Goal: Task Accomplishment & Management: Complete application form

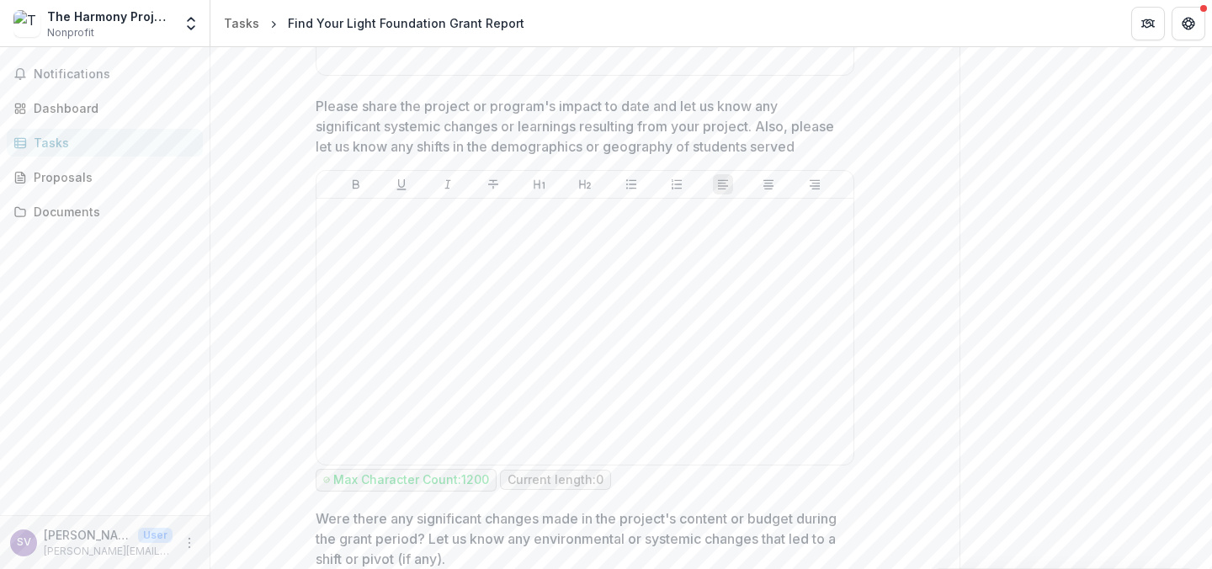
scroll to position [883, 0]
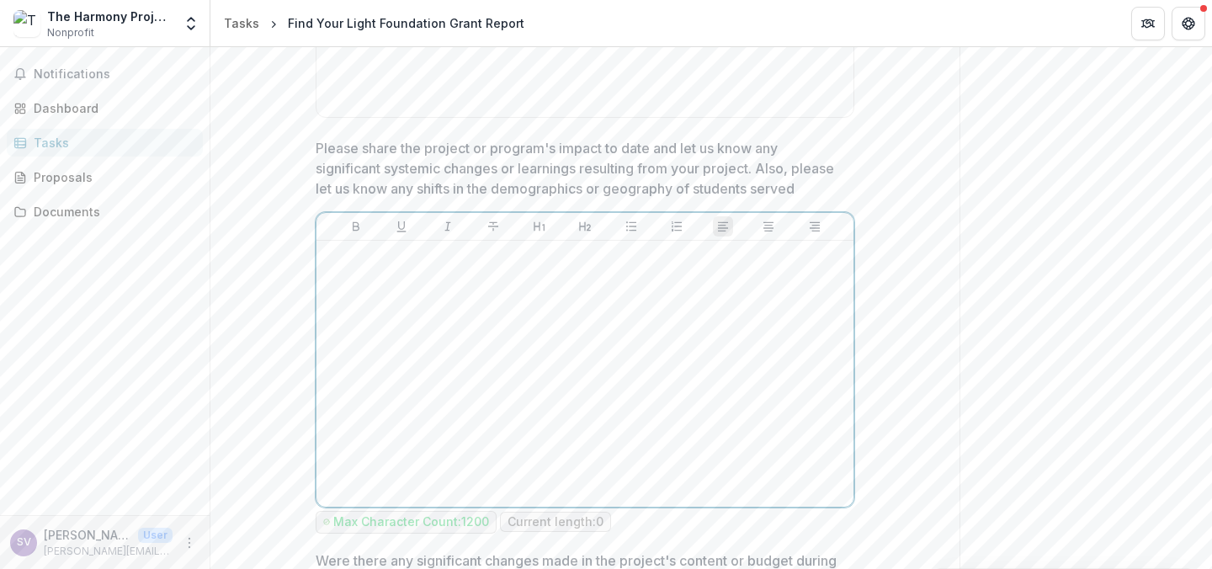
click at [728, 289] on div at bounding box center [584, 373] width 523 height 252
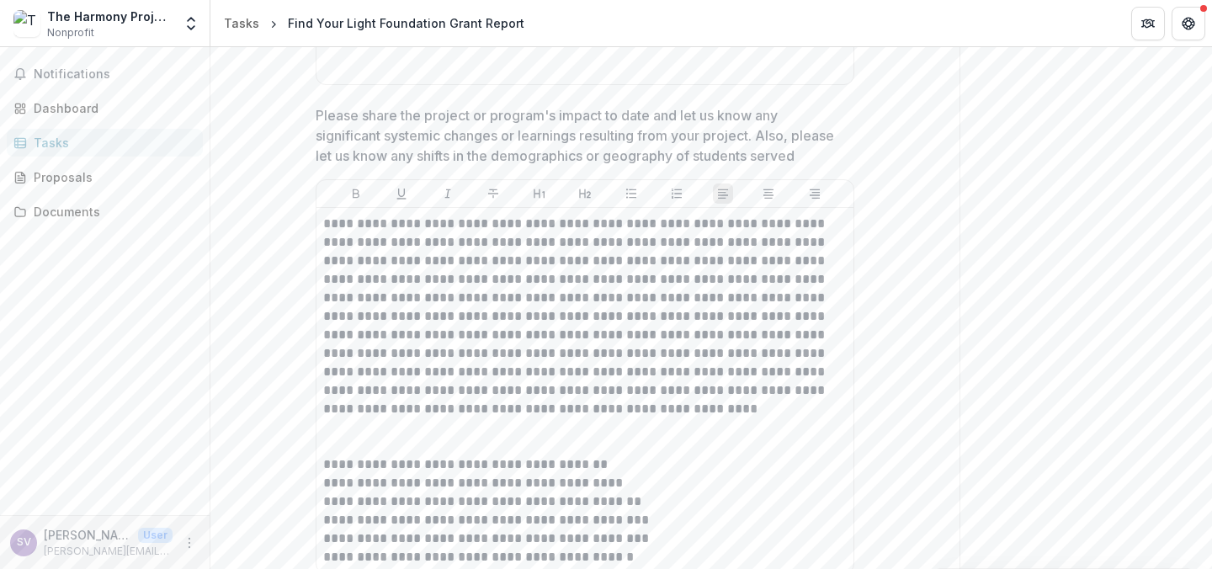
drag, startPoint x: 1205, startPoint y: 211, endPoint x: 1208, endPoint y: 263, distance: 52.3
click at [1208, 263] on div "**********" at bounding box center [710, 308] width 1001 height 522
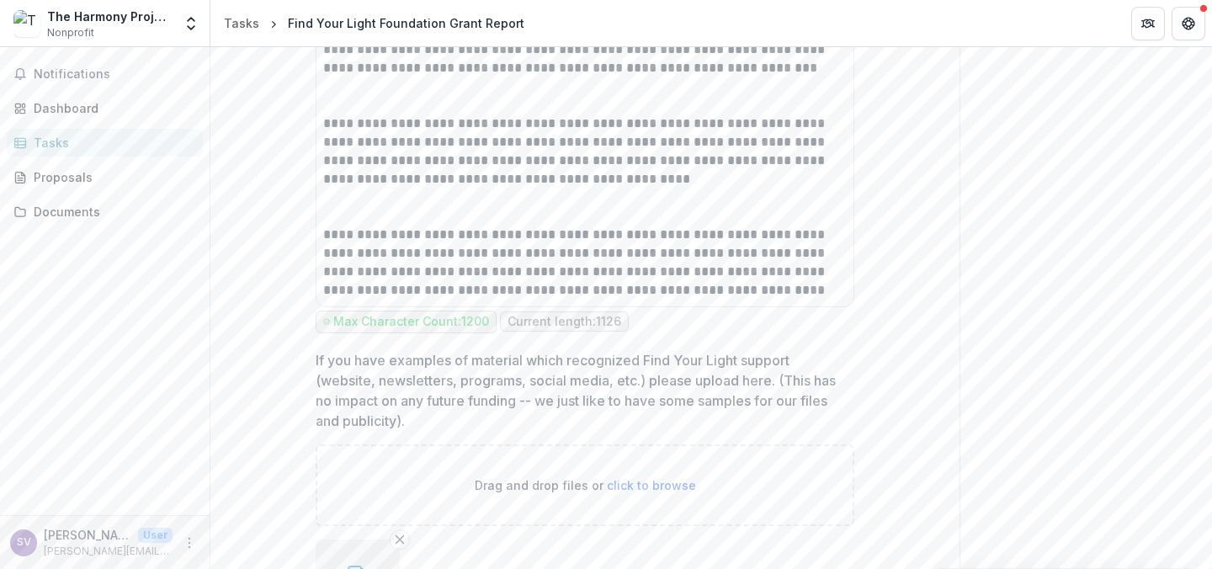
scroll to position [3536, 0]
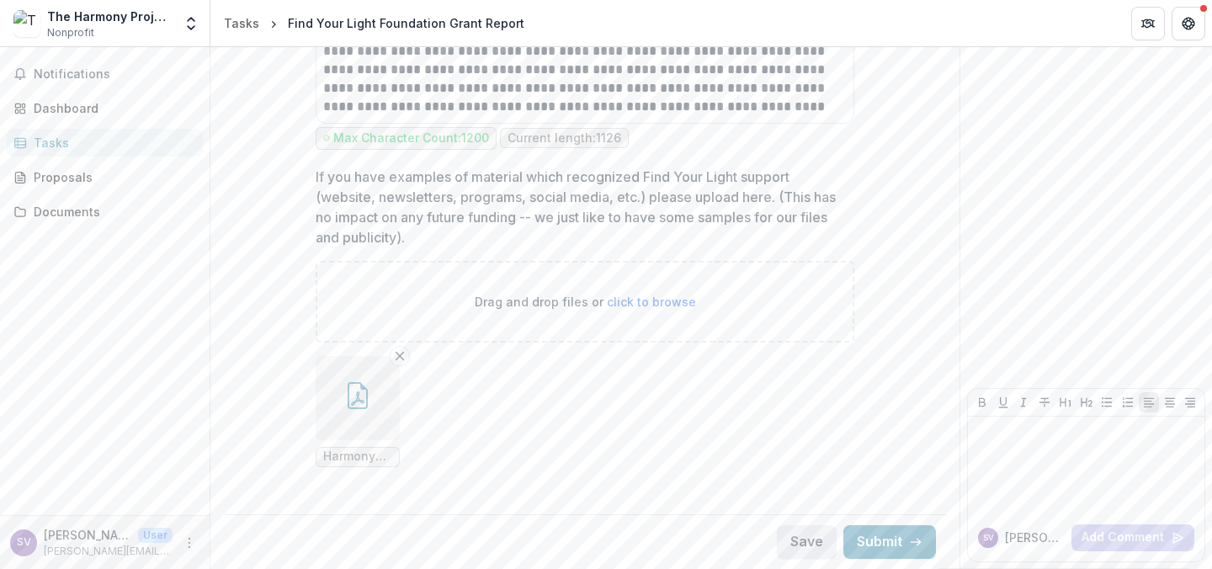
click at [788, 538] on button "Save" at bounding box center [807, 542] width 60 height 34
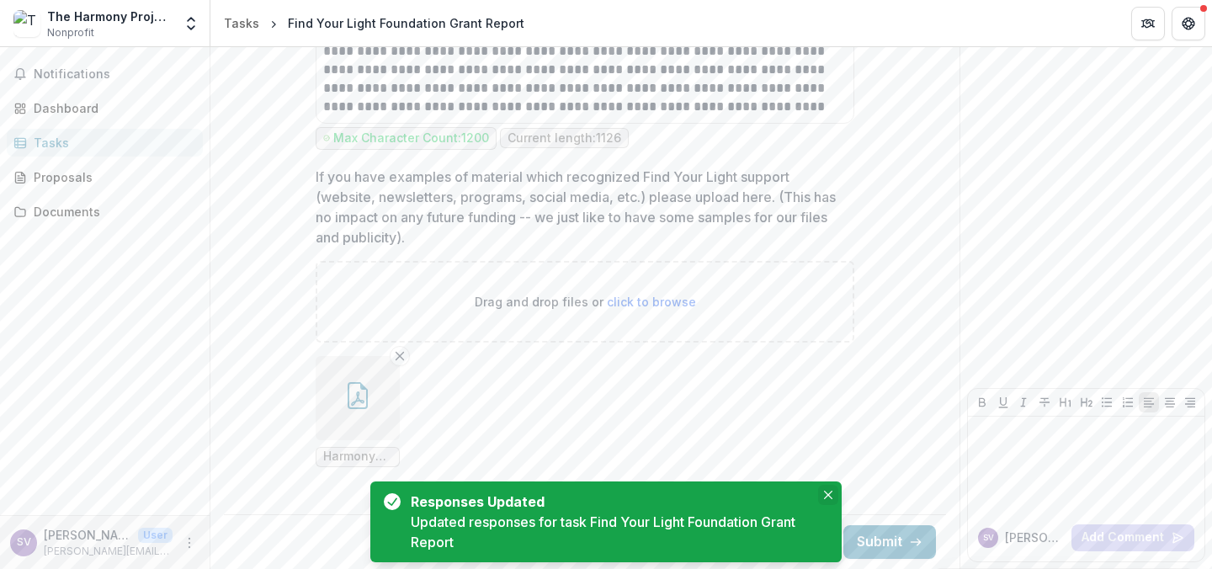
click at [825, 496] on icon "Close" at bounding box center [828, 495] width 8 height 8
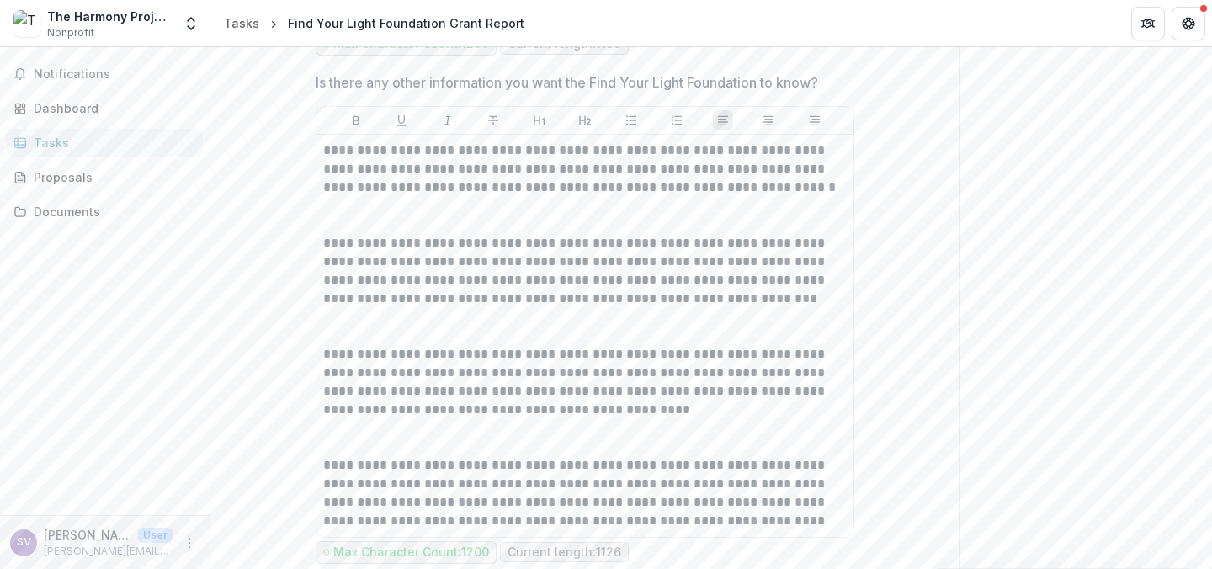
scroll to position [3065, 0]
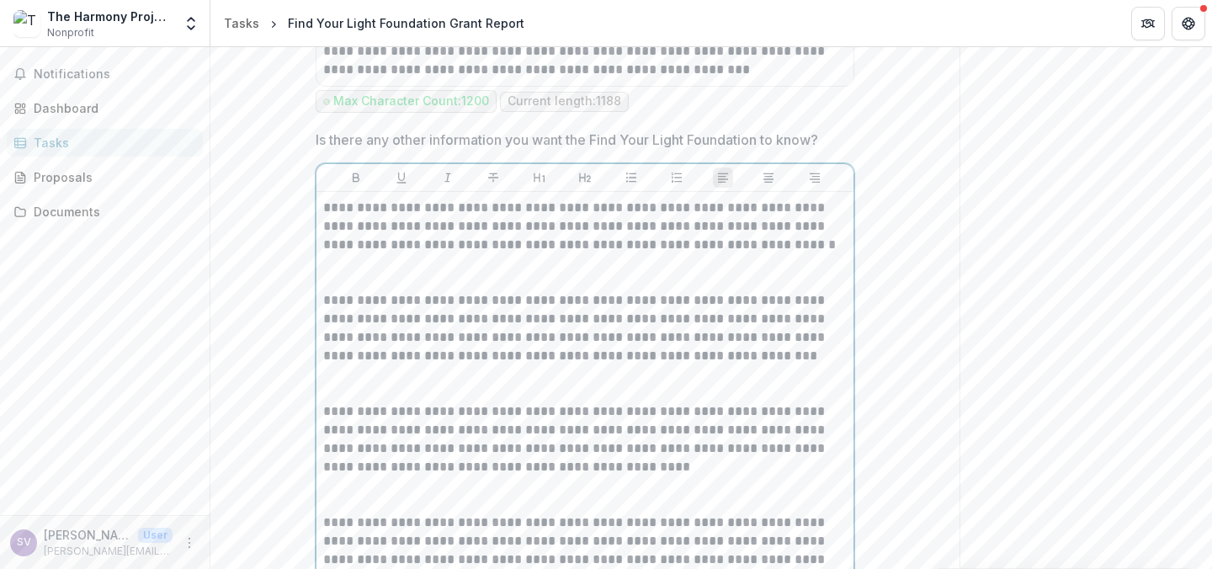
click at [356, 499] on div "**********" at bounding box center [584, 393] width 523 height 389
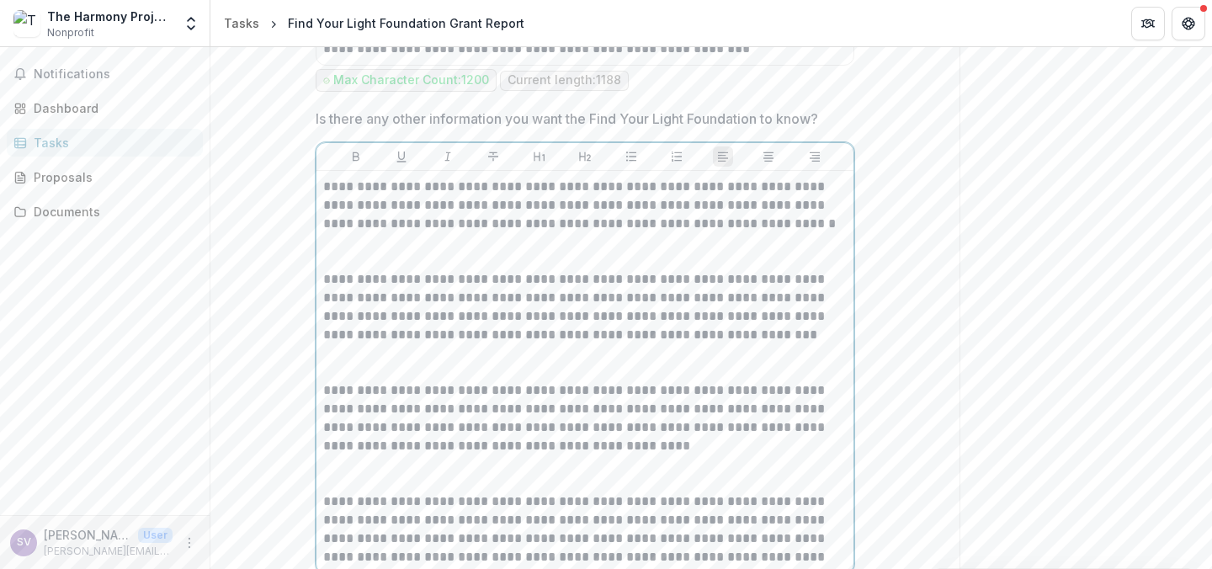
click at [339, 482] on p at bounding box center [584, 473] width 523 height 37
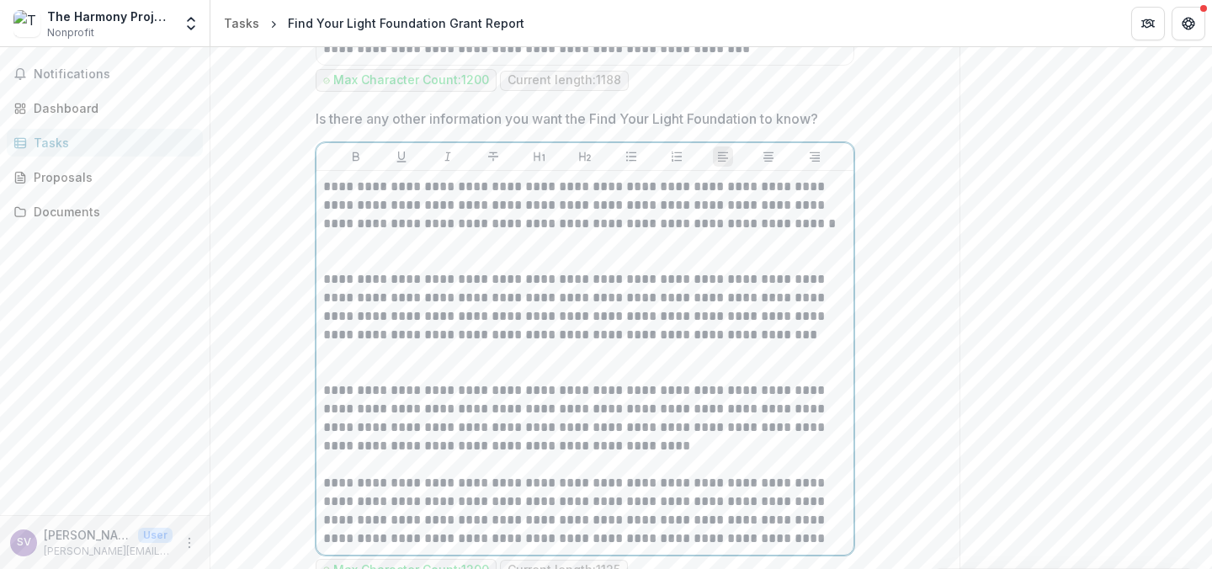
click at [419, 369] on p at bounding box center [584, 362] width 523 height 37
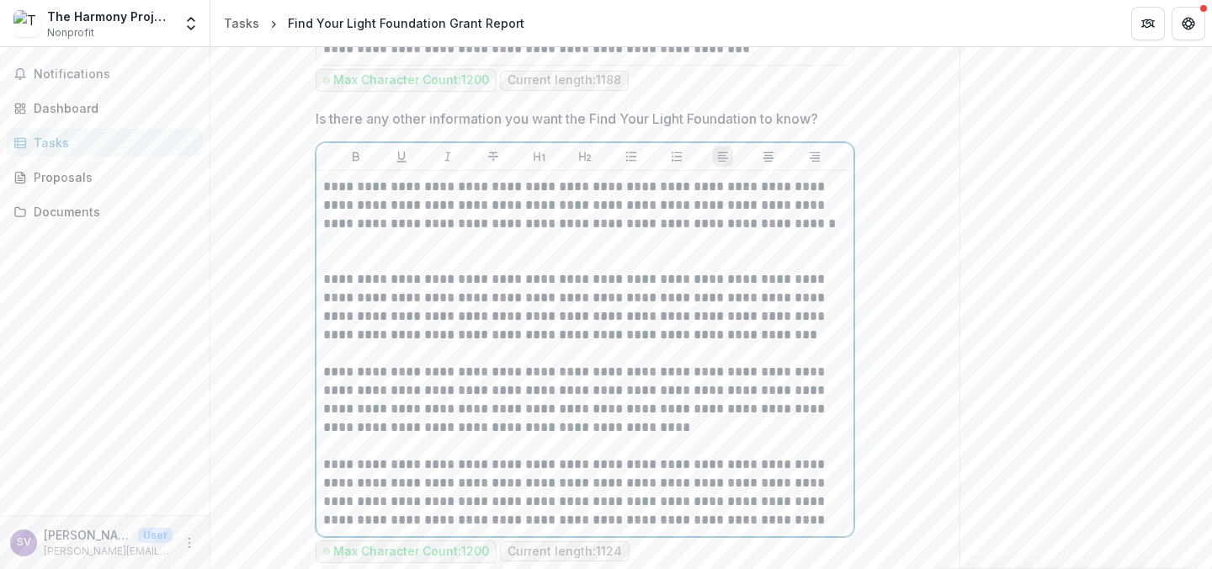
click at [386, 253] on p at bounding box center [584, 251] width 523 height 37
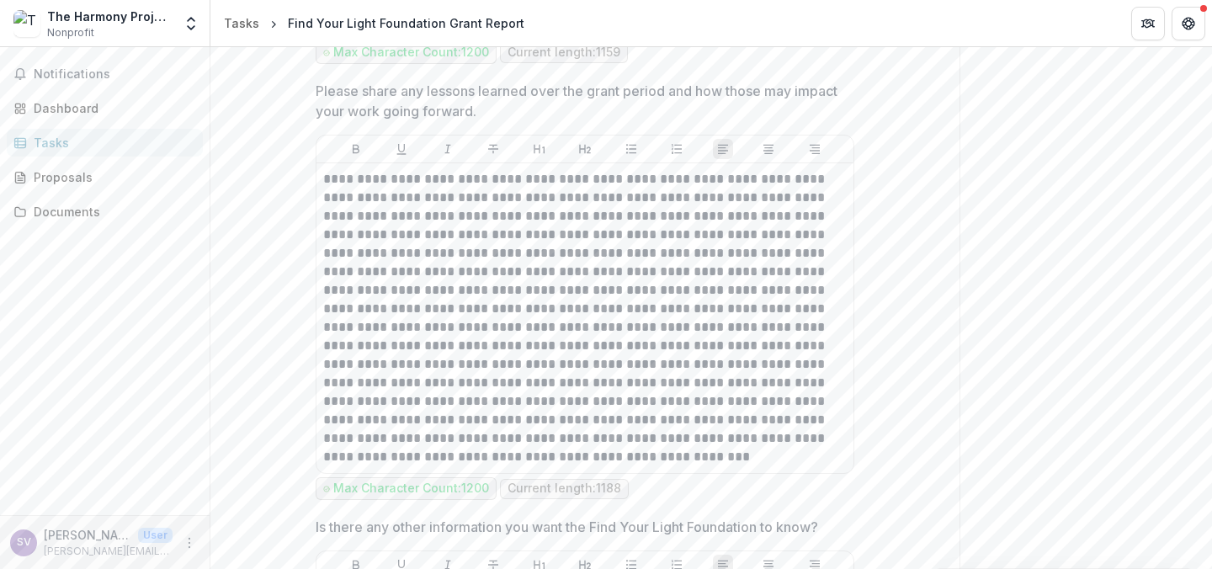
scroll to position [2649, 0]
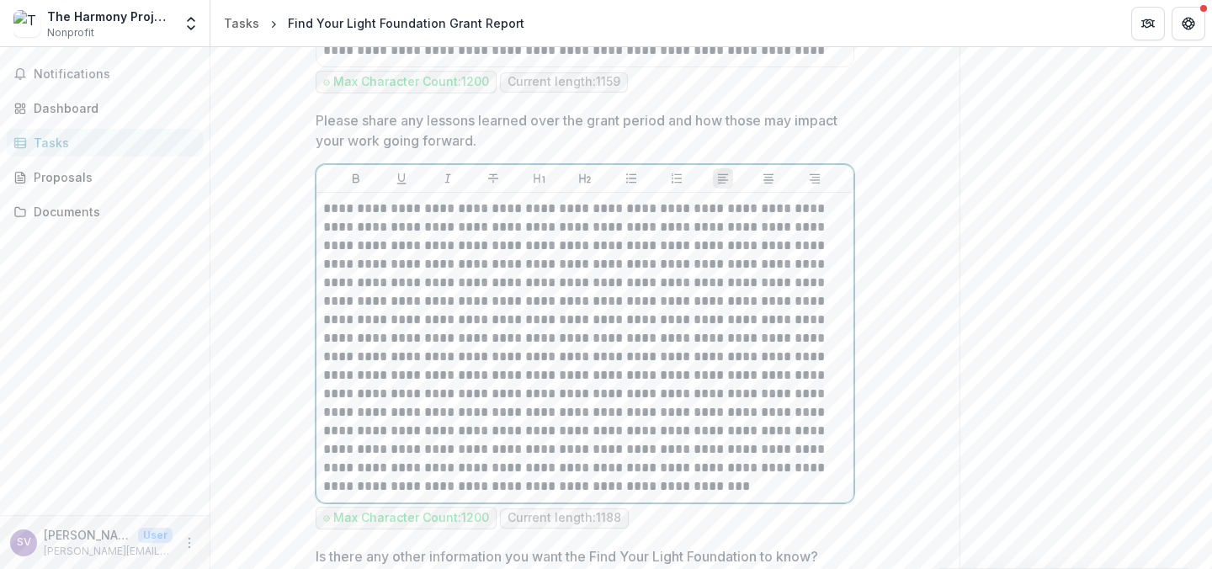
click at [752, 294] on p at bounding box center [584, 347] width 523 height 296
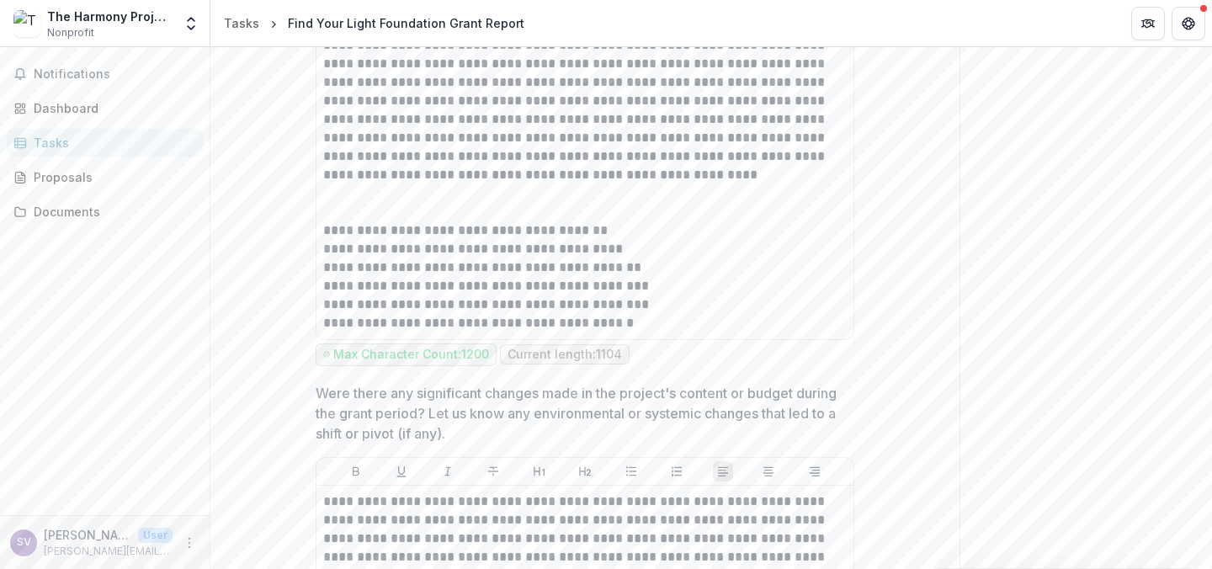
scroll to position [1134, 0]
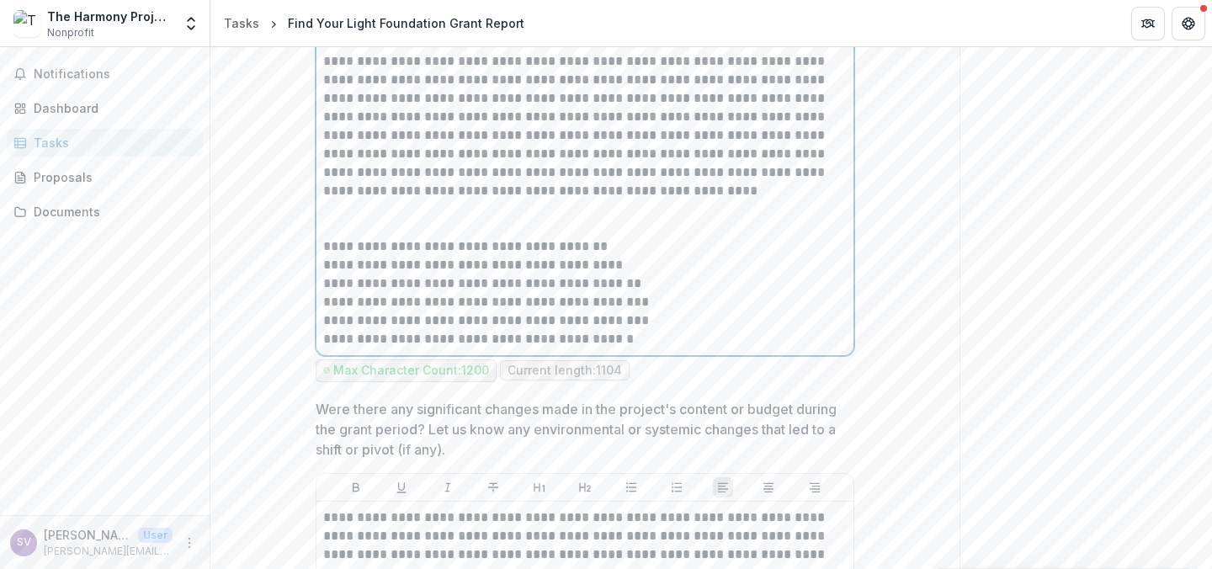
click at [549, 217] on p at bounding box center [584, 218] width 523 height 37
click at [498, 212] on p at bounding box center [584, 218] width 523 height 37
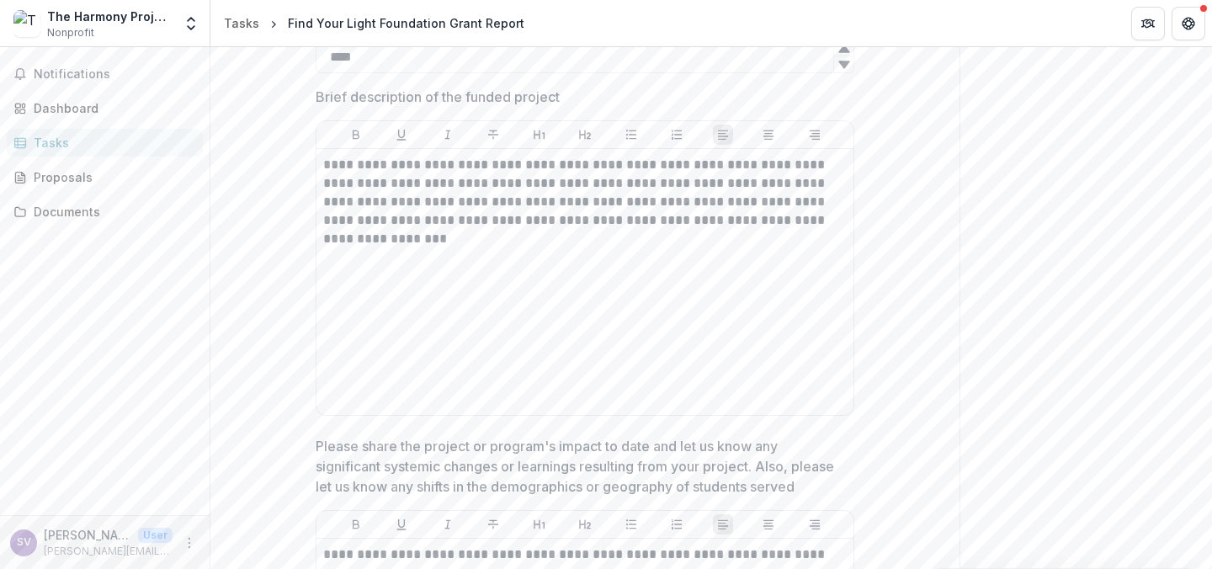
scroll to position [562, 0]
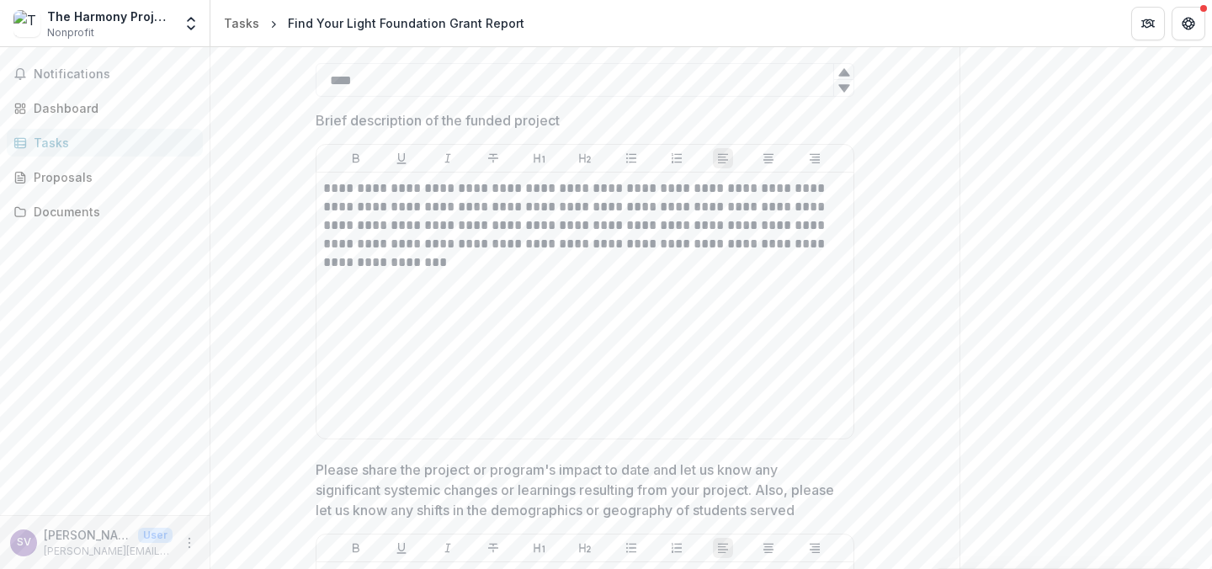
drag, startPoint x: 1206, startPoint y: 176, endPoint x: 1188, endPoint y: 412, distance: 237.1
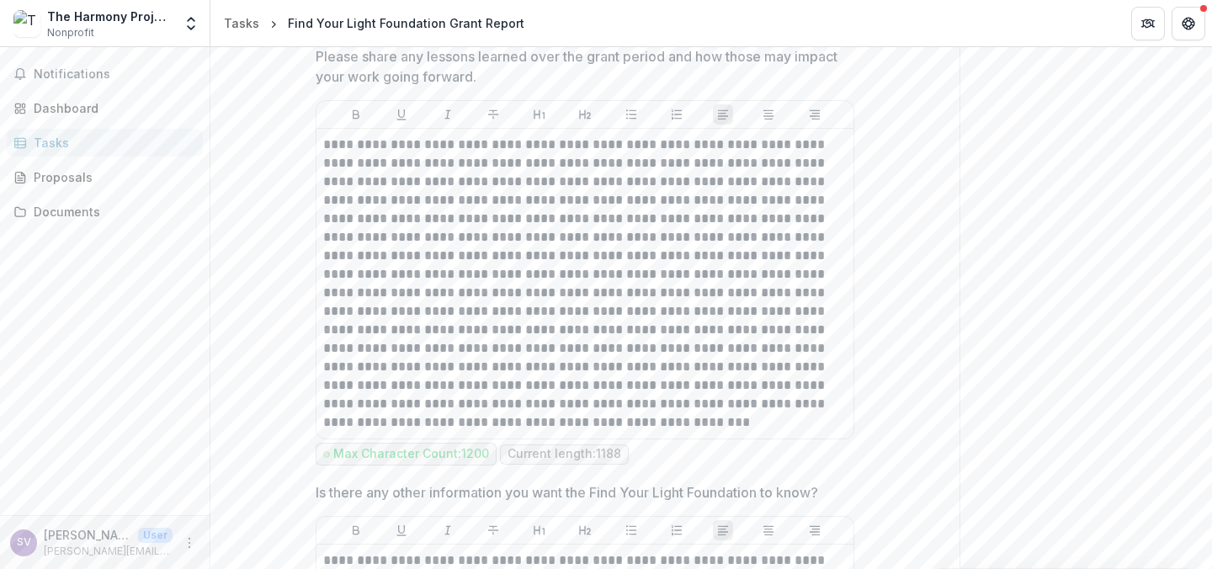
scroll to position [3462, 0]
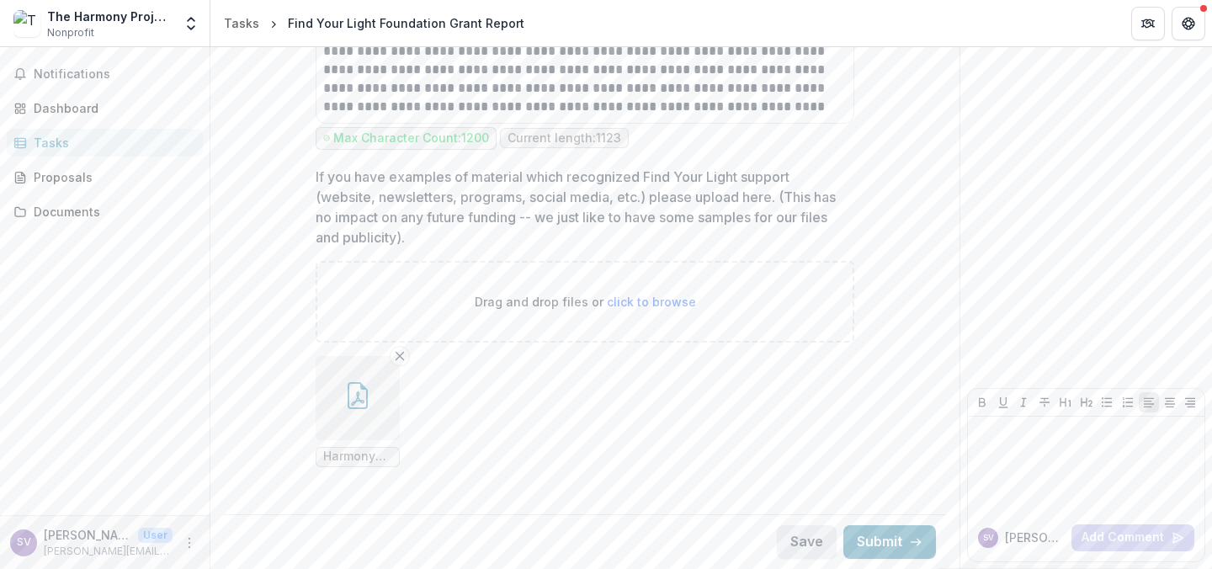
click at [810, 546] on button "Save" at bounding box center [807, 542] width 60 height 34
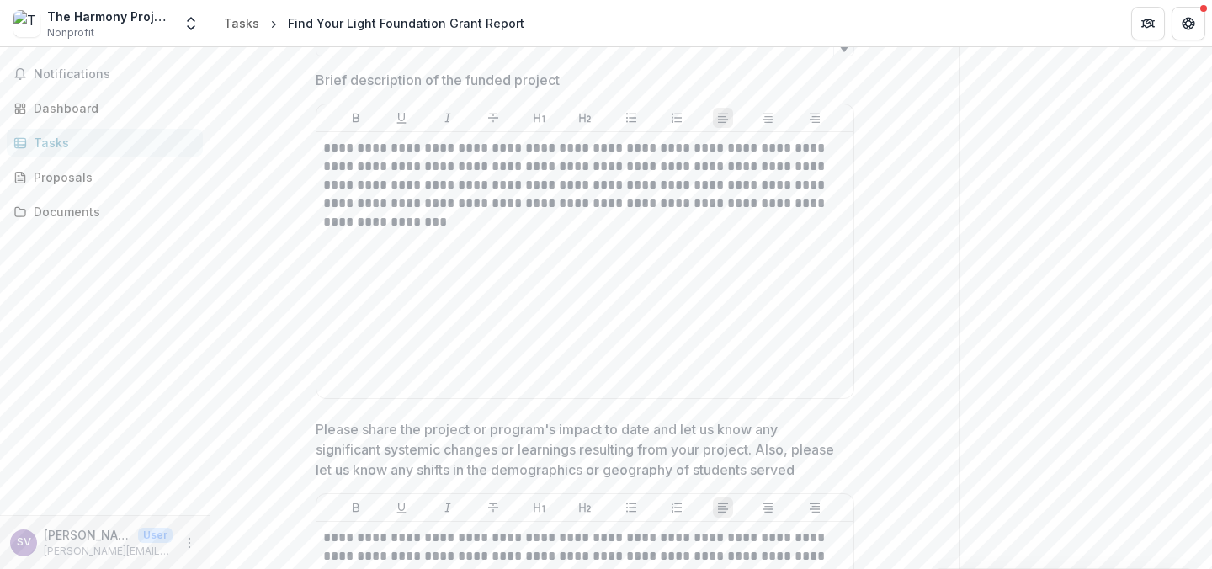
scroll to position [606, 0]
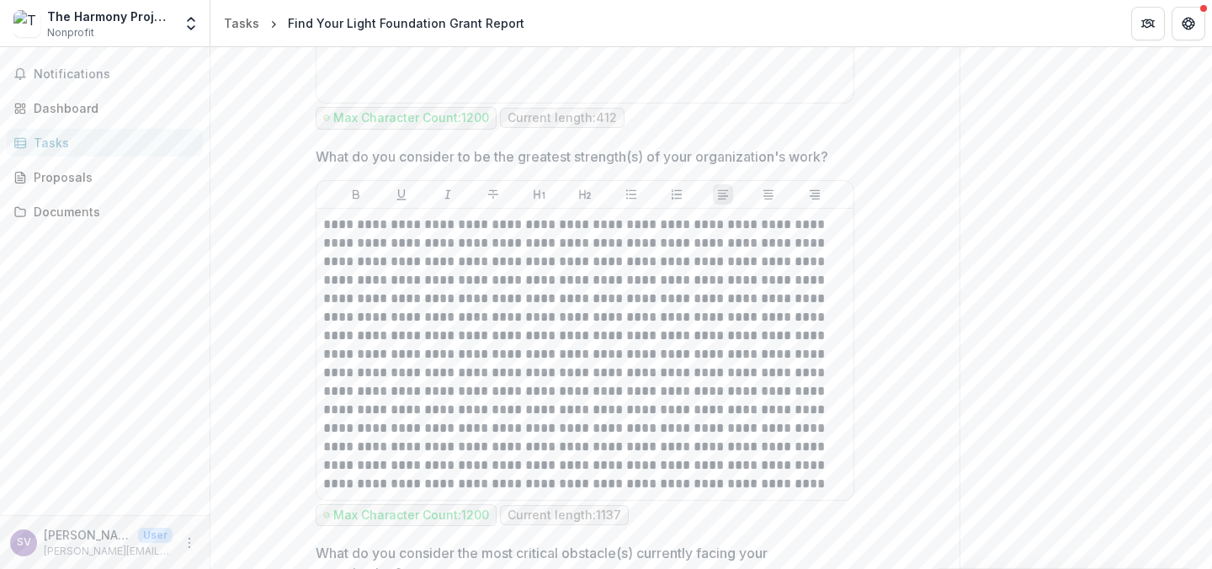
scroll to position [1817, 0]
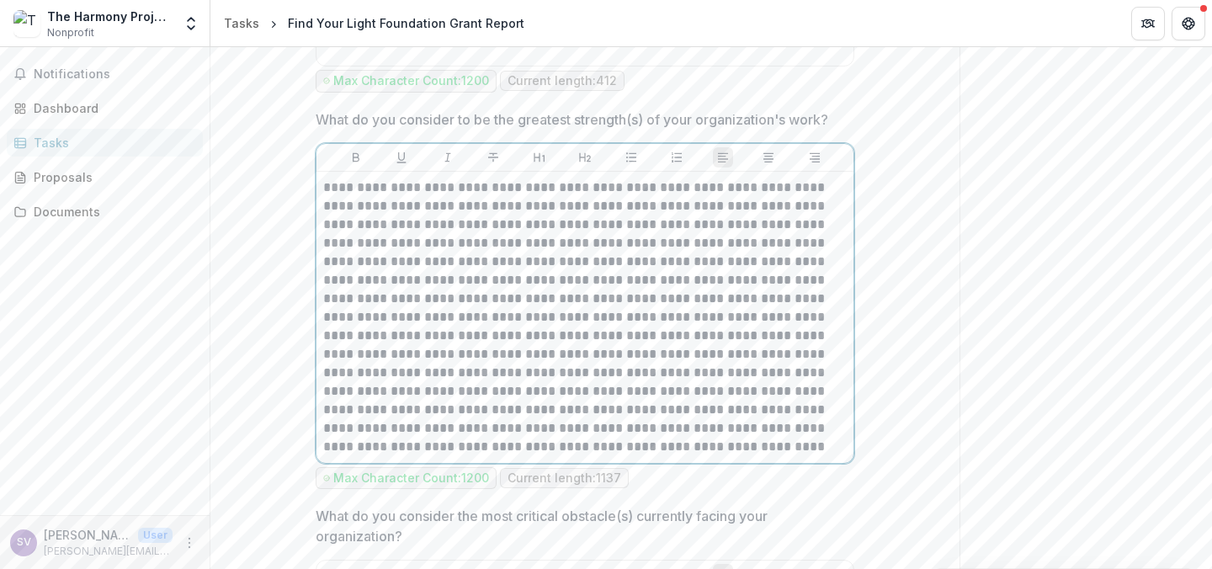
click at [800, 263] on p at bounding box center [584, 317] width 523 height 278
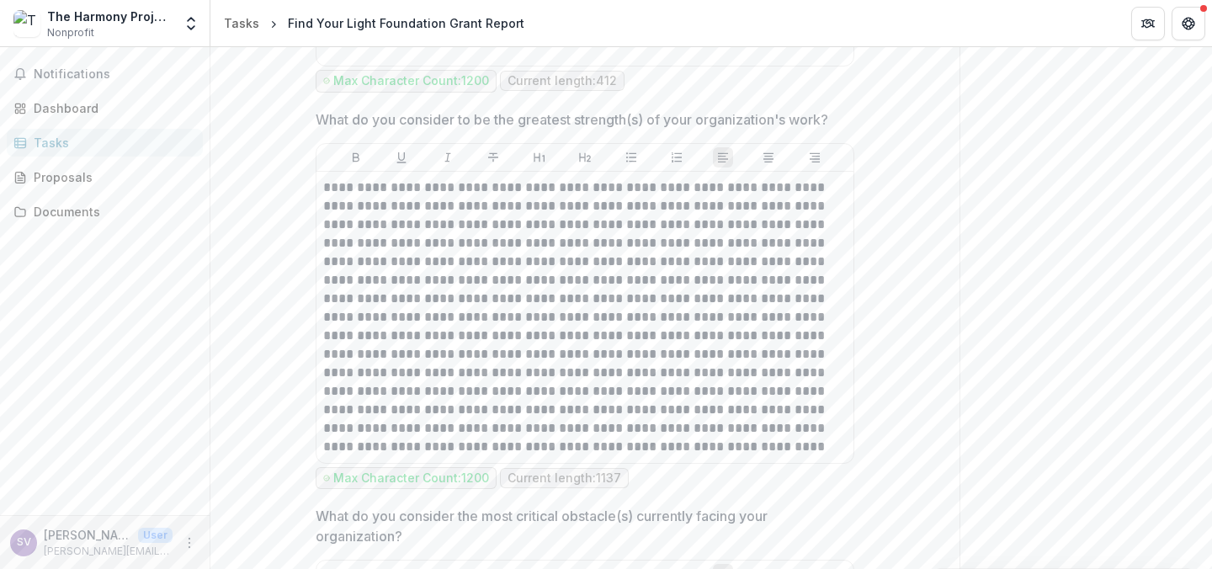
click at [901, 263] on div "**********" at bounding box center [584, 254] width 695 height 3795
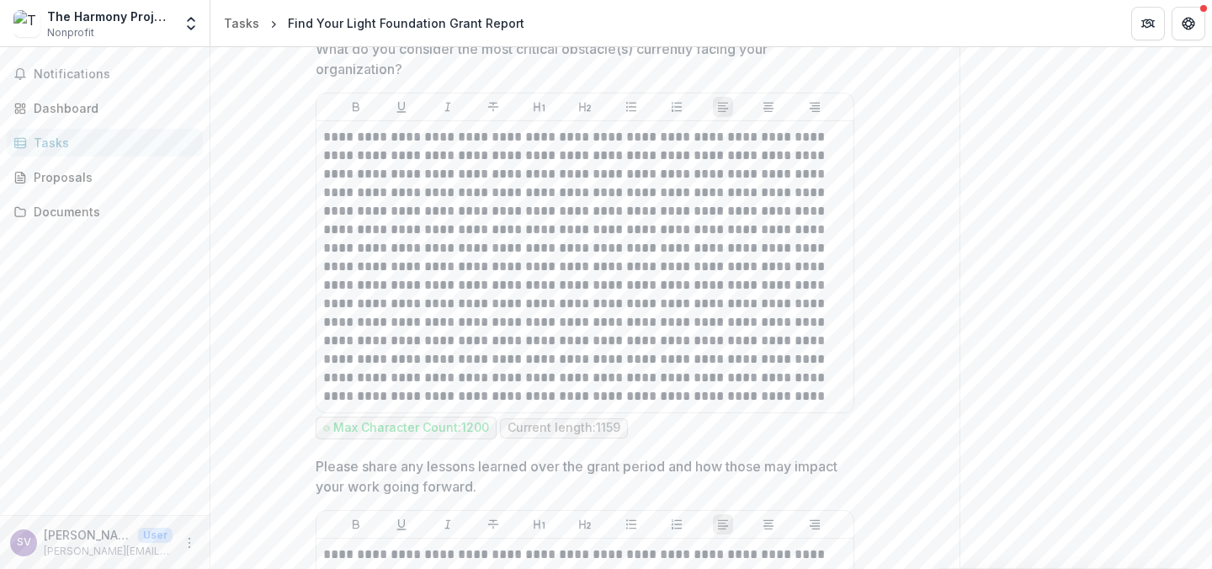
scroll to position [2289, 0]
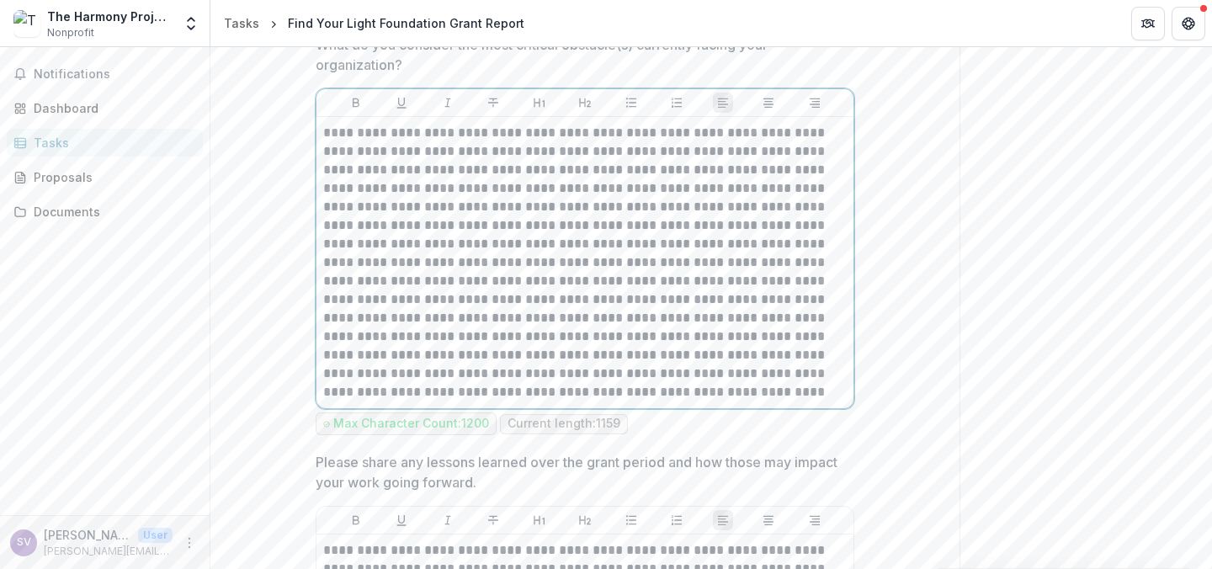
click at [713, 178] on p at bounding box center [584, 263] width 523 height 278
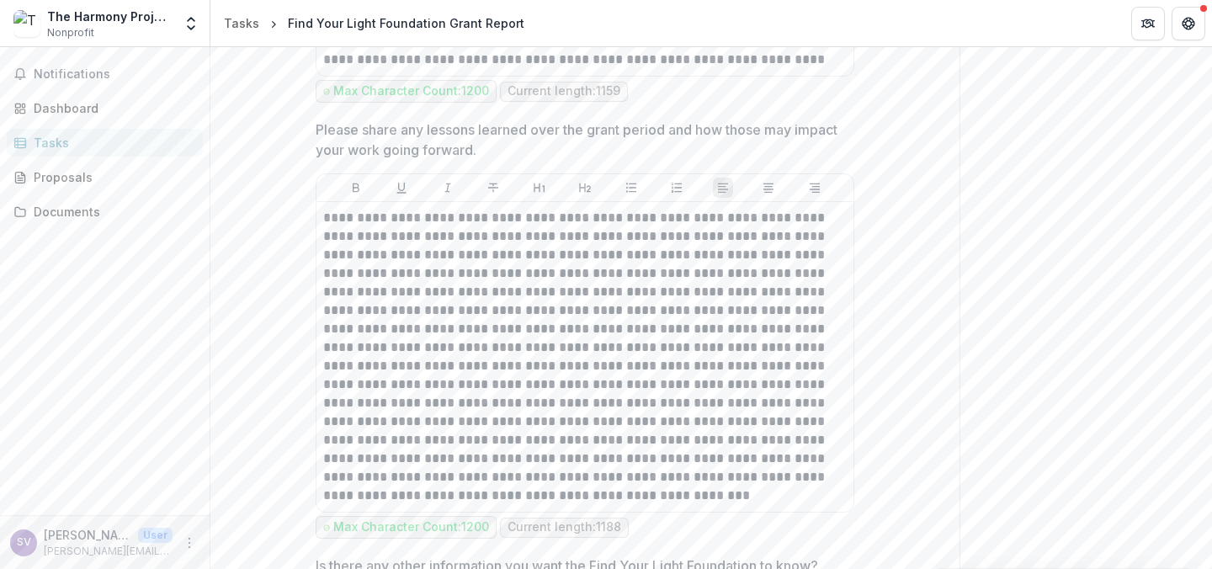
scroll to position [2625, 0]
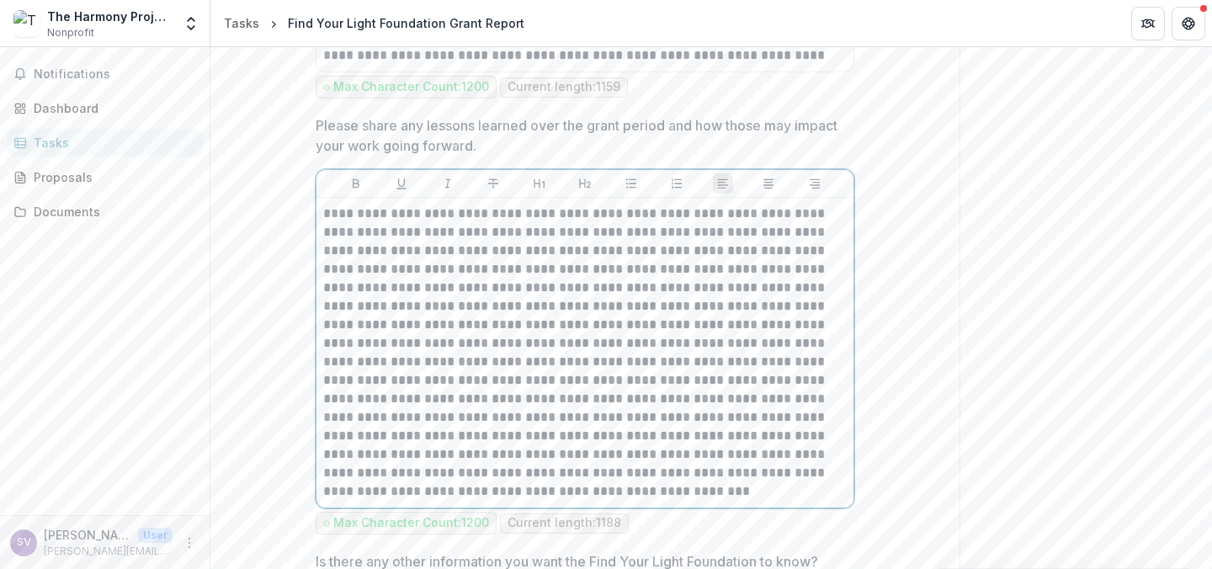
click at [690, 270] on p at bounding box center [584, 352] width 523 height 296
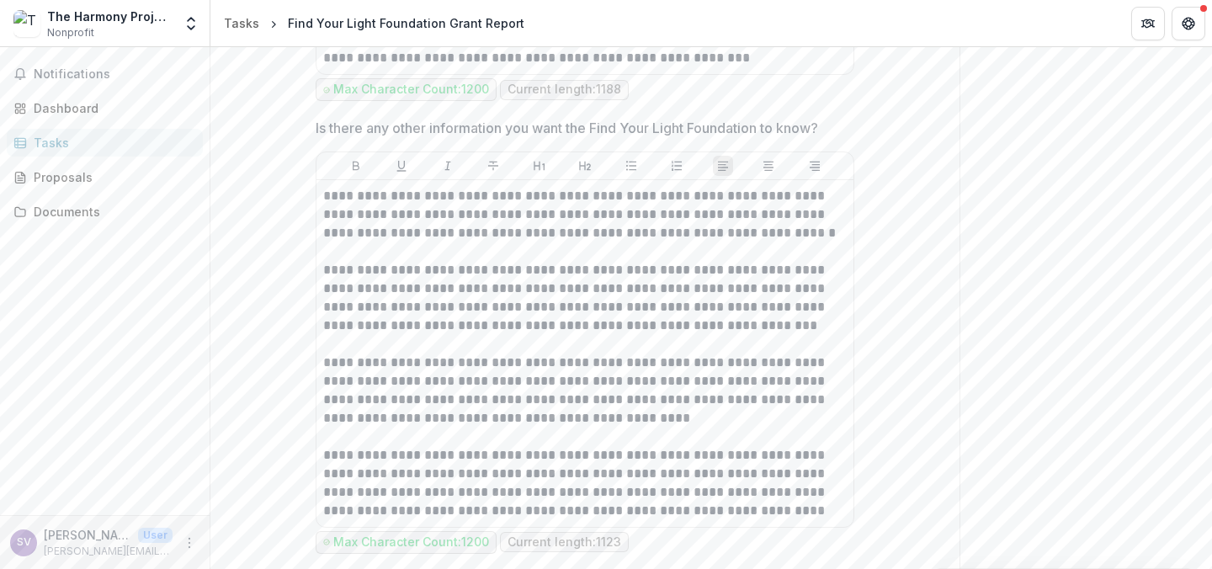
scroll to position [3063, 0]
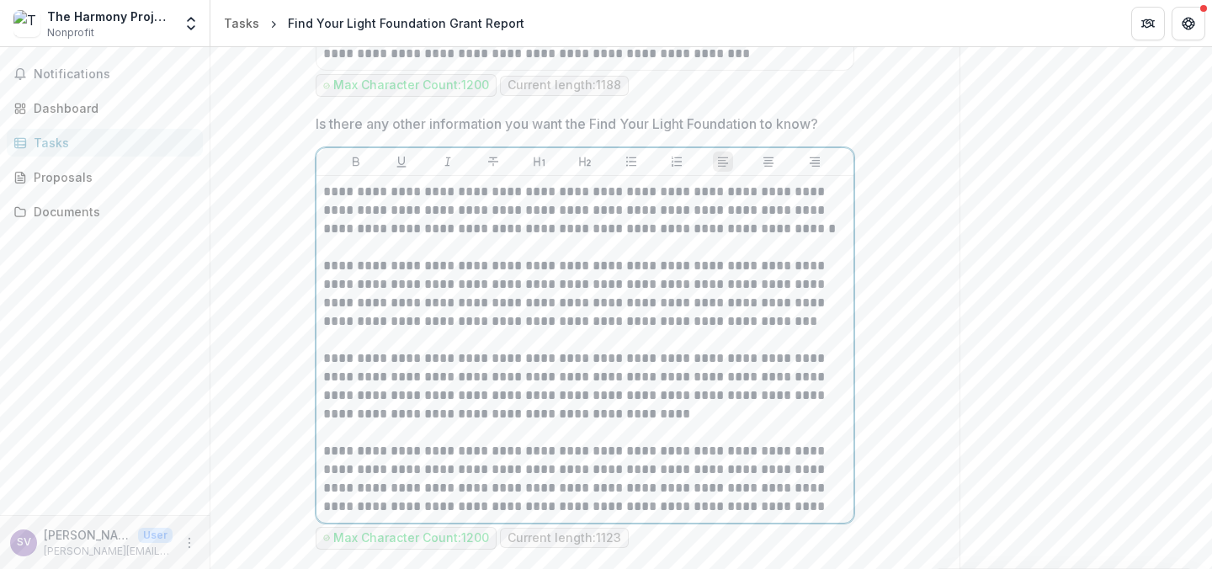
click at [696, 275] on p "**********" at bounding box center [584, 294] width 523 height 74
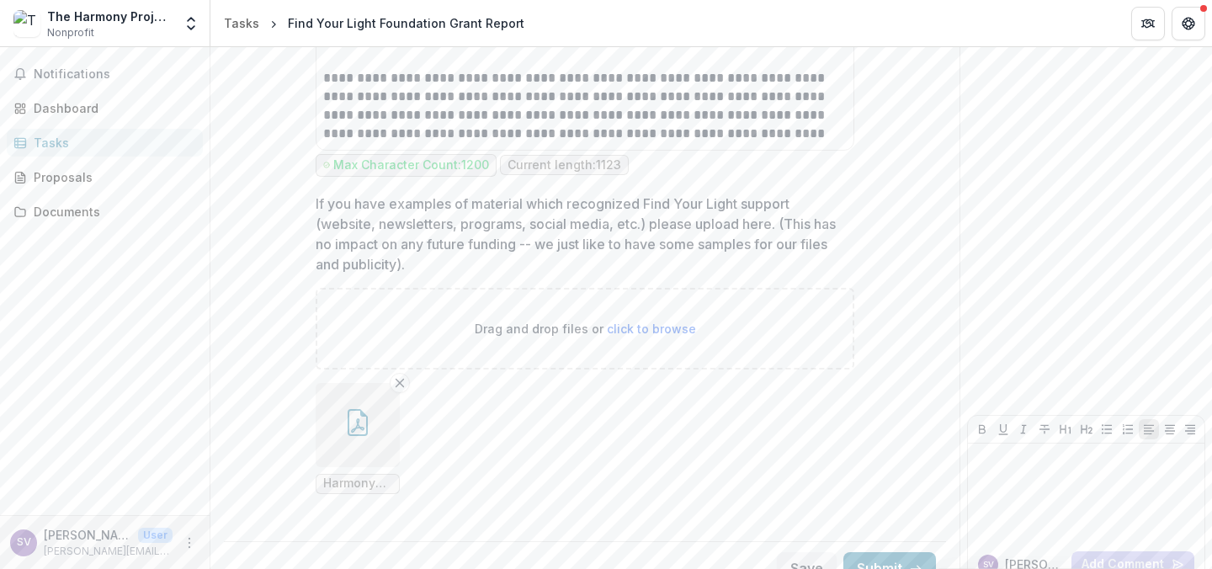
scroll to position [3462, 0]
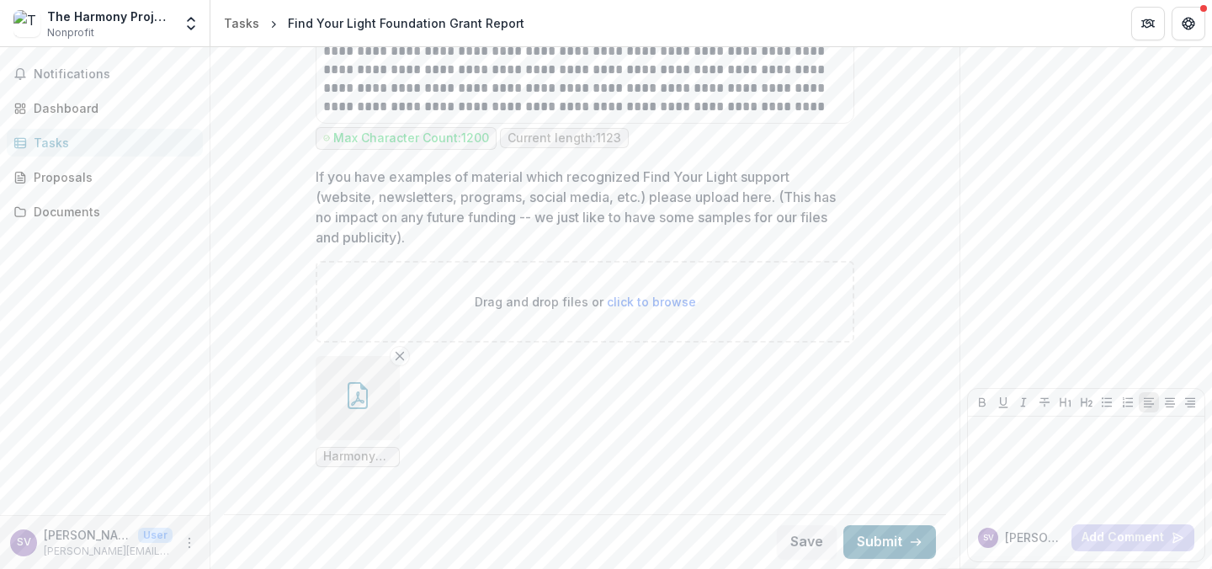
click at [886, 547] on button "Submit" at bounding box center [889, 542] width 93 height 34
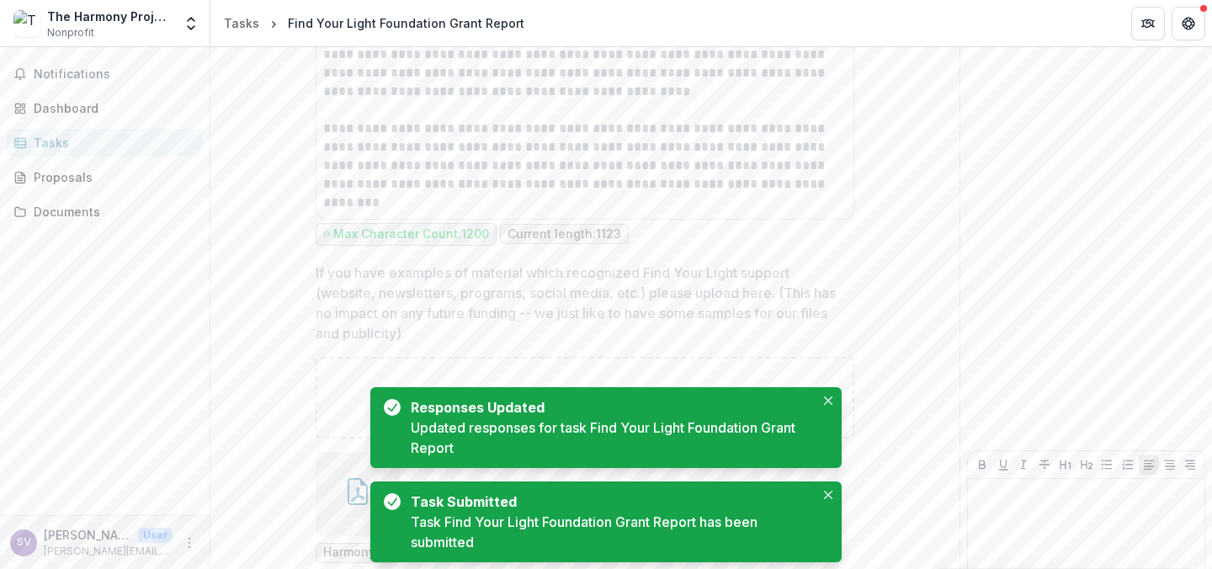
scroll to position [3469, 0]
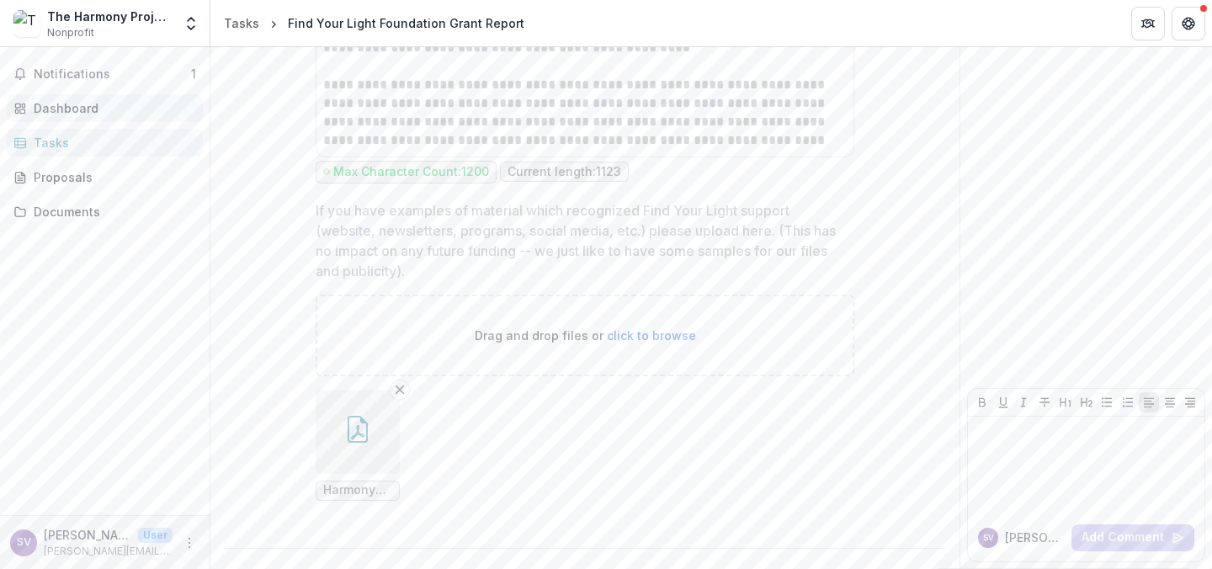
click at [135, 68] on span "Notifications" at bounding box center [112, 74] width 157 height 14
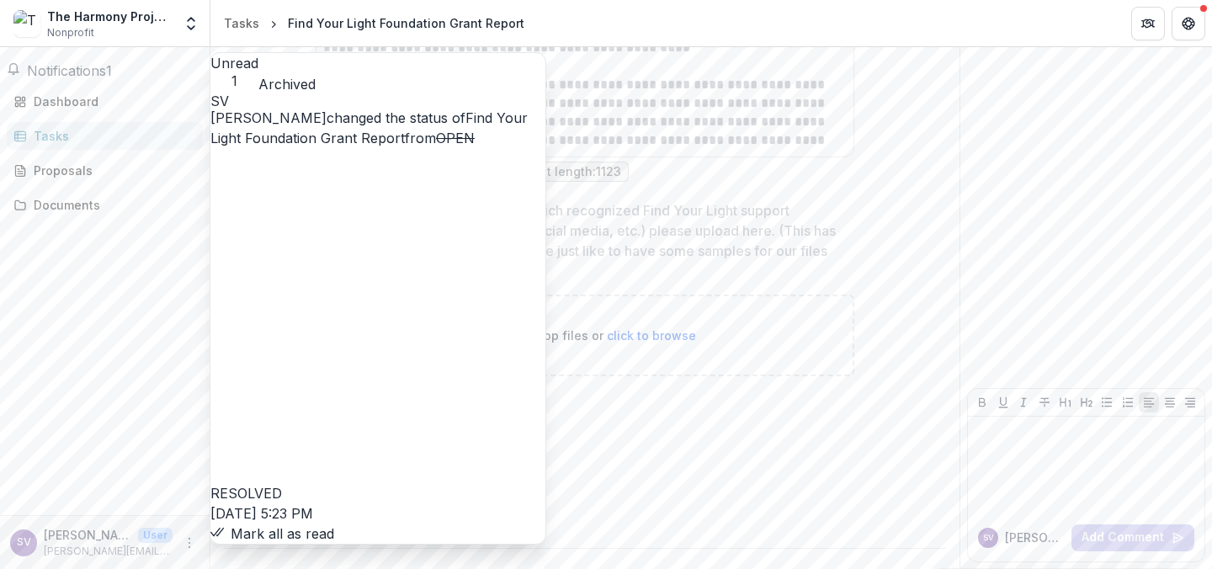
click at [314, 523] on button "Mark all as read" at bounding box center [272, 533] width 124 height 20
